Goal: Transaction & Acquisition: Purchase product/service

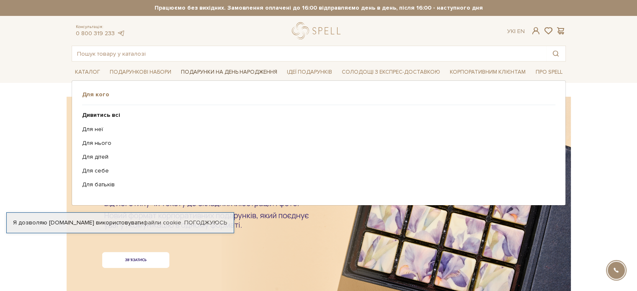
click at [256, 71] on link "Подарунки на День народження" at bounding box center [229, 72] width 103 height 13
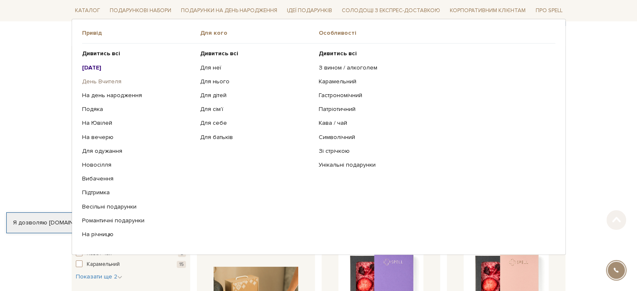
scroll to position [126, 0]
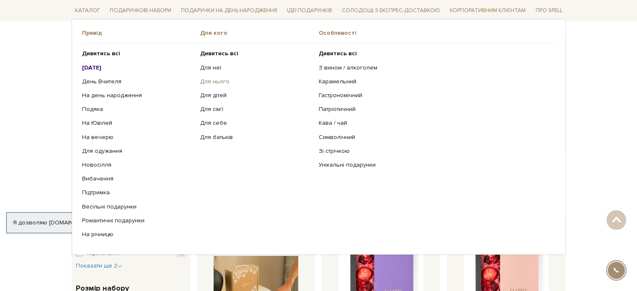
click at [224, 81] on link "Для нього" at bounding box center [256, 82] width 112 height 8
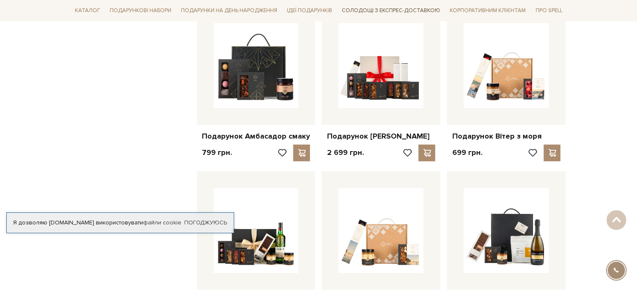
scroll to position [712, 0]
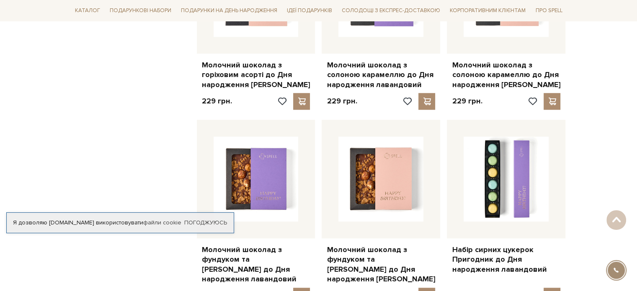
scroll to position [964, 0]
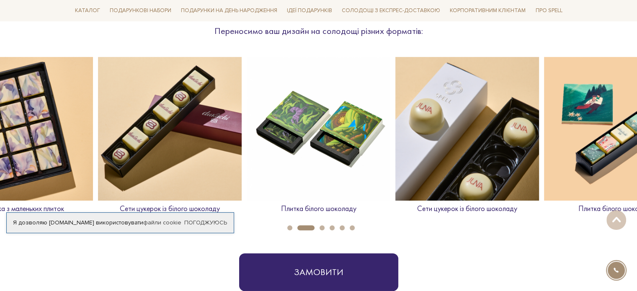
scroll to position [377, 0]
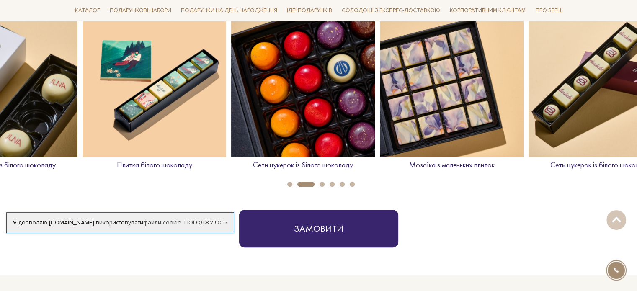
drag, startPoint x: 552, startPoint y: 97, endPoint x: 104, endPoint y: 113, distance: 448.7
click at [104, 113] on img at bounding box center [155, 85] width 144 height 144
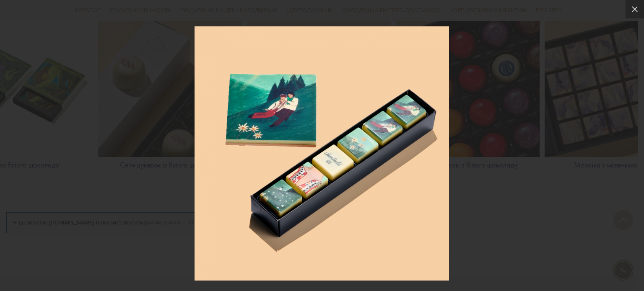
drag, startPoint x: 426, startPoint y: 65, endPoint x: 210, endPoint y: 75, distance: 216.0
click at [210, 75] on img at bounding box center [321, 153] width 254 height 254
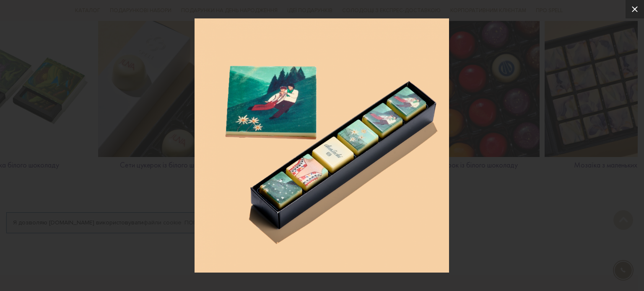
click at [632, 6] on icon at bounding box center [634, 9] width 10 height 10
